Goal: Check status: Check status

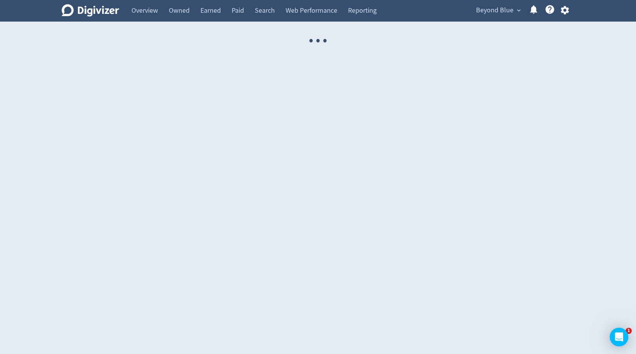
select select "USER"
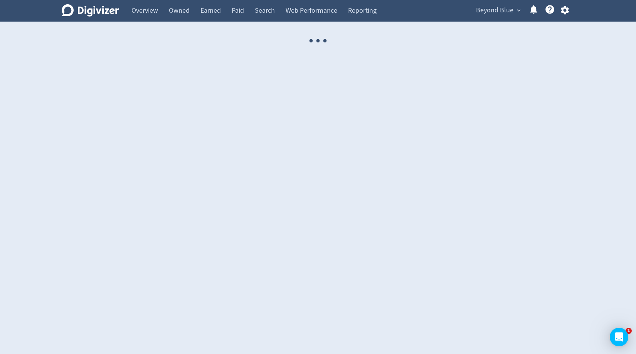
select select "USER"
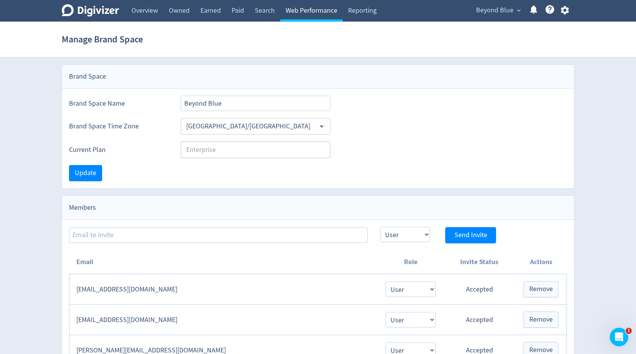
click at [302, 13] on link "Web Performance" at bounding box center [311, 11] width 62 height 22
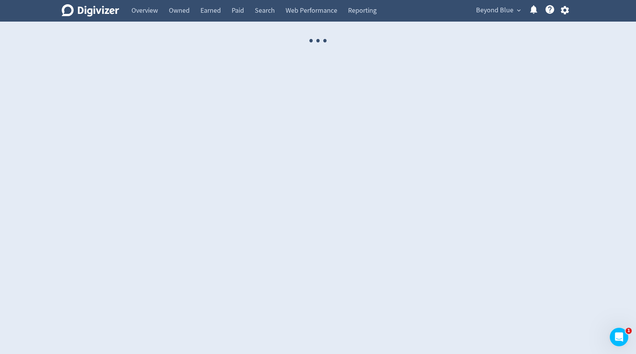
select select "USER"
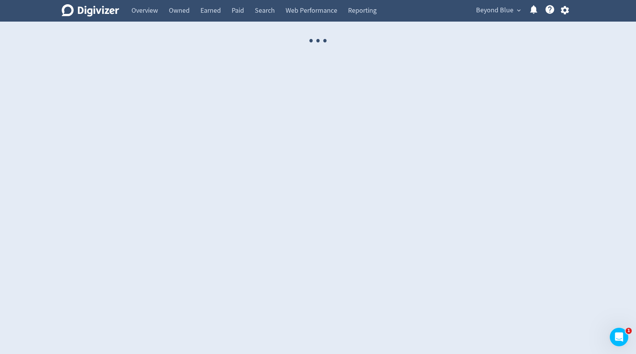
select select "USER"
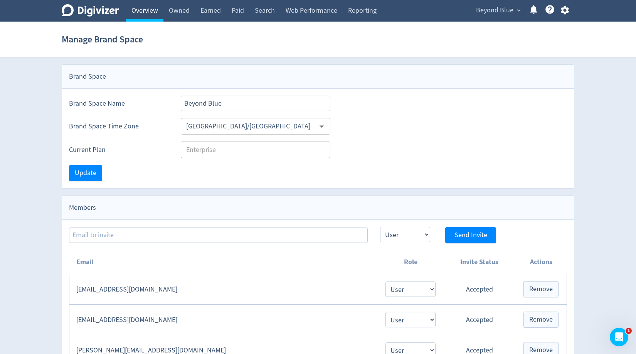
click at [140, 17] on link "Overview" at bounding box center [144, 11] width 37 height 22
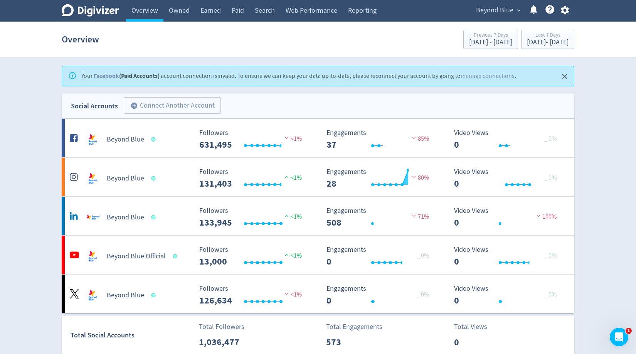
click at [484, 10] on span "Beyond Blue" at bounding box center [494, 10] width 37 height 12
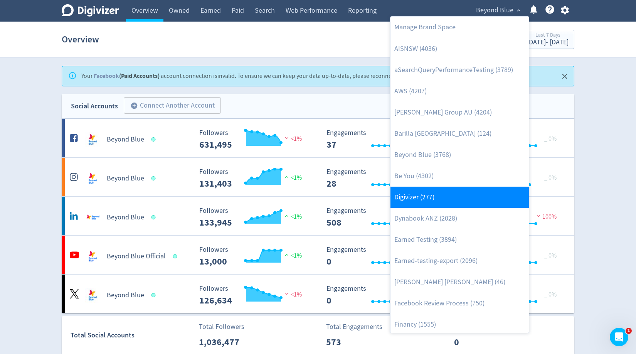
click at [442, 193] on link "Digivizer (277)" at bounding box center [460, 197] width 138 height 21
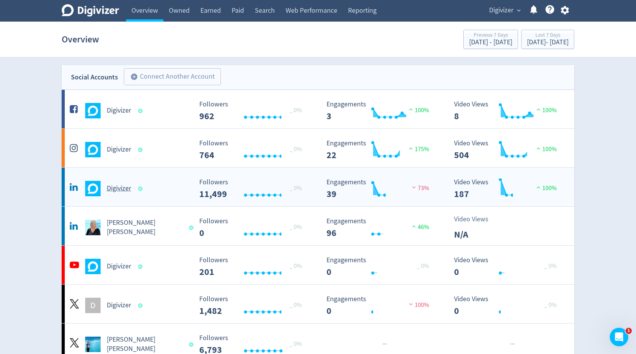
click at [135, 190] on div "Digivizer" at bounding box center [130, 188] width 125 height 15
